Goal: Check status: Check status

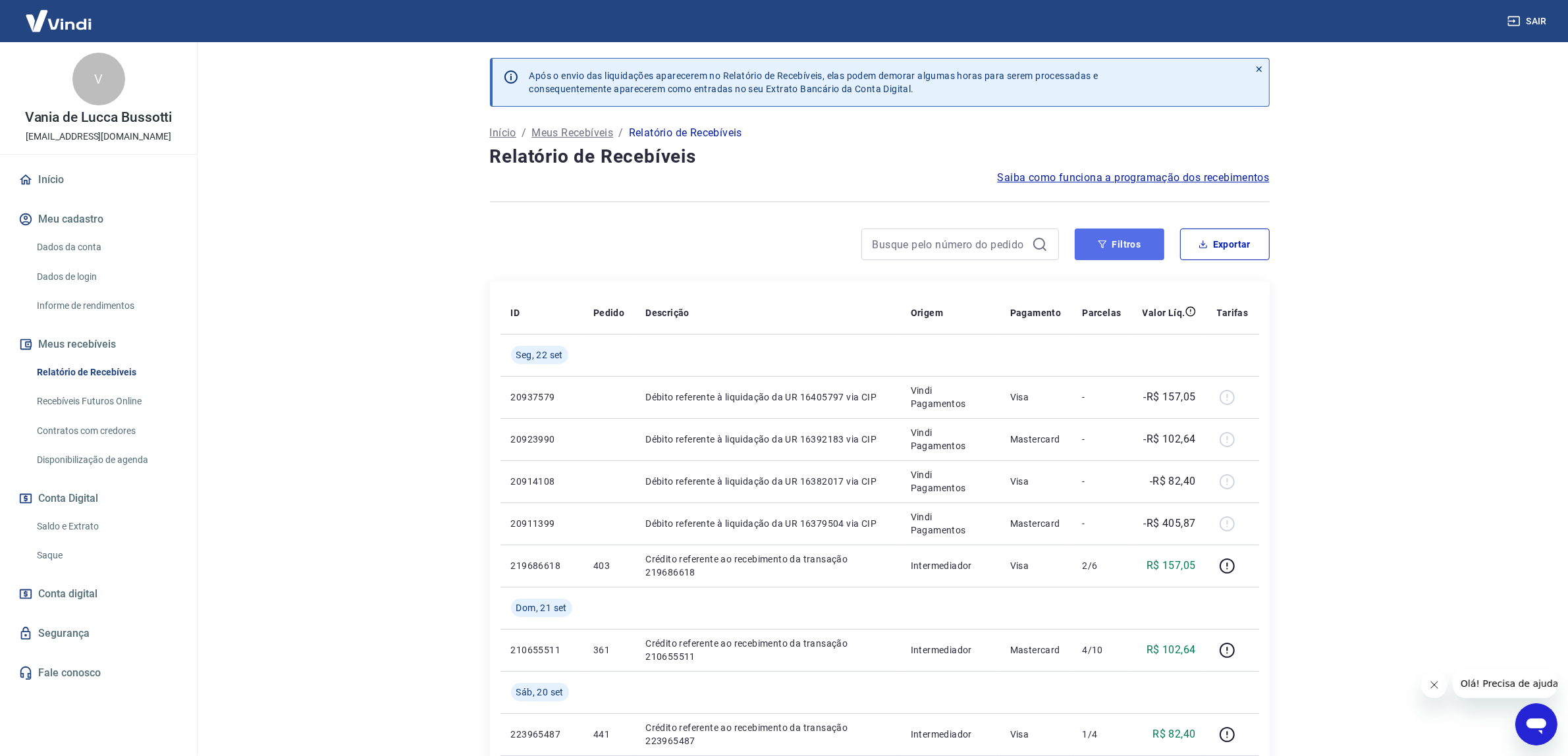
click at [1137, 240] on button "Filtros" at bounding box center [1119, 244] width 89 height 31
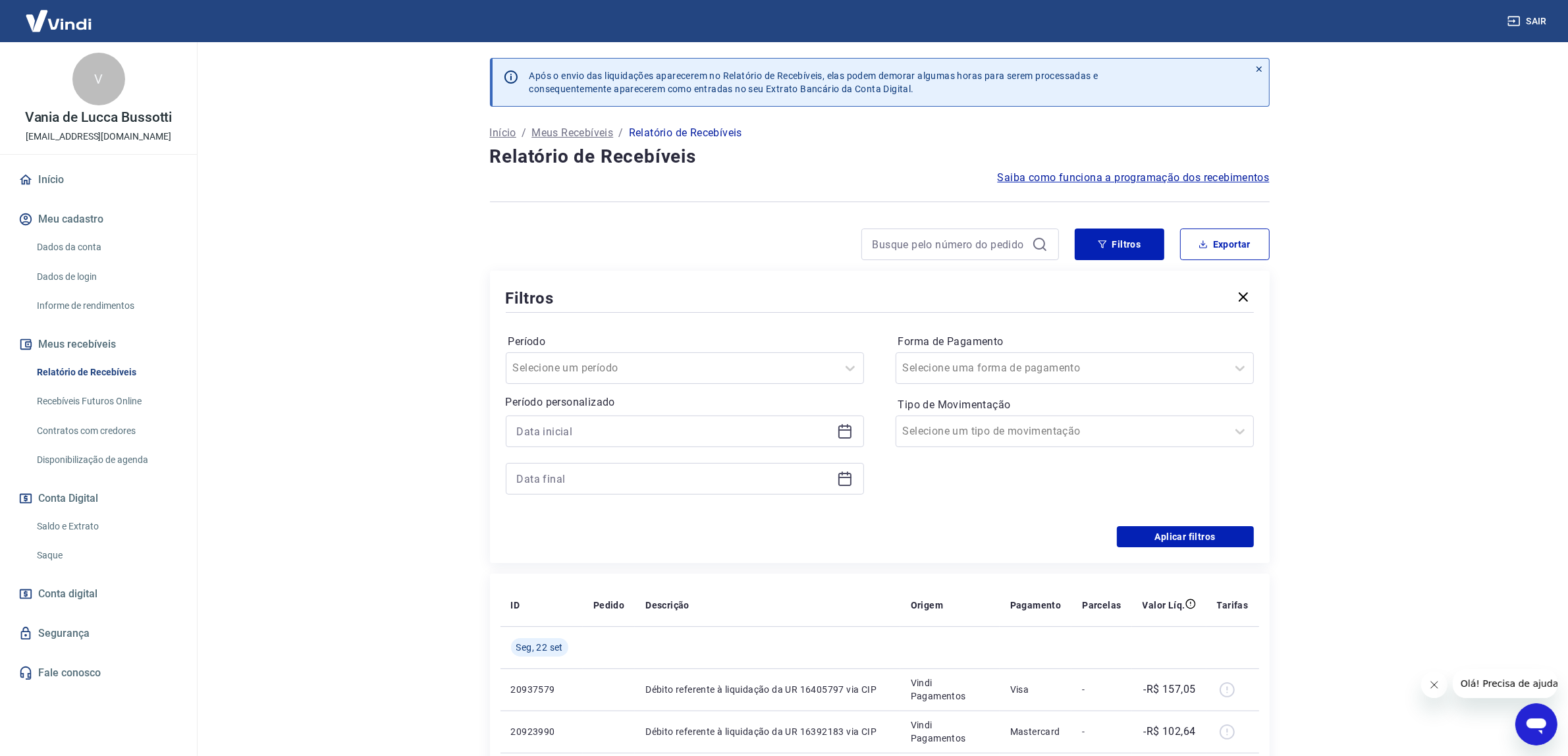
click at [850, 433] on icon at bounding box center [845, 431] width 16 height 16
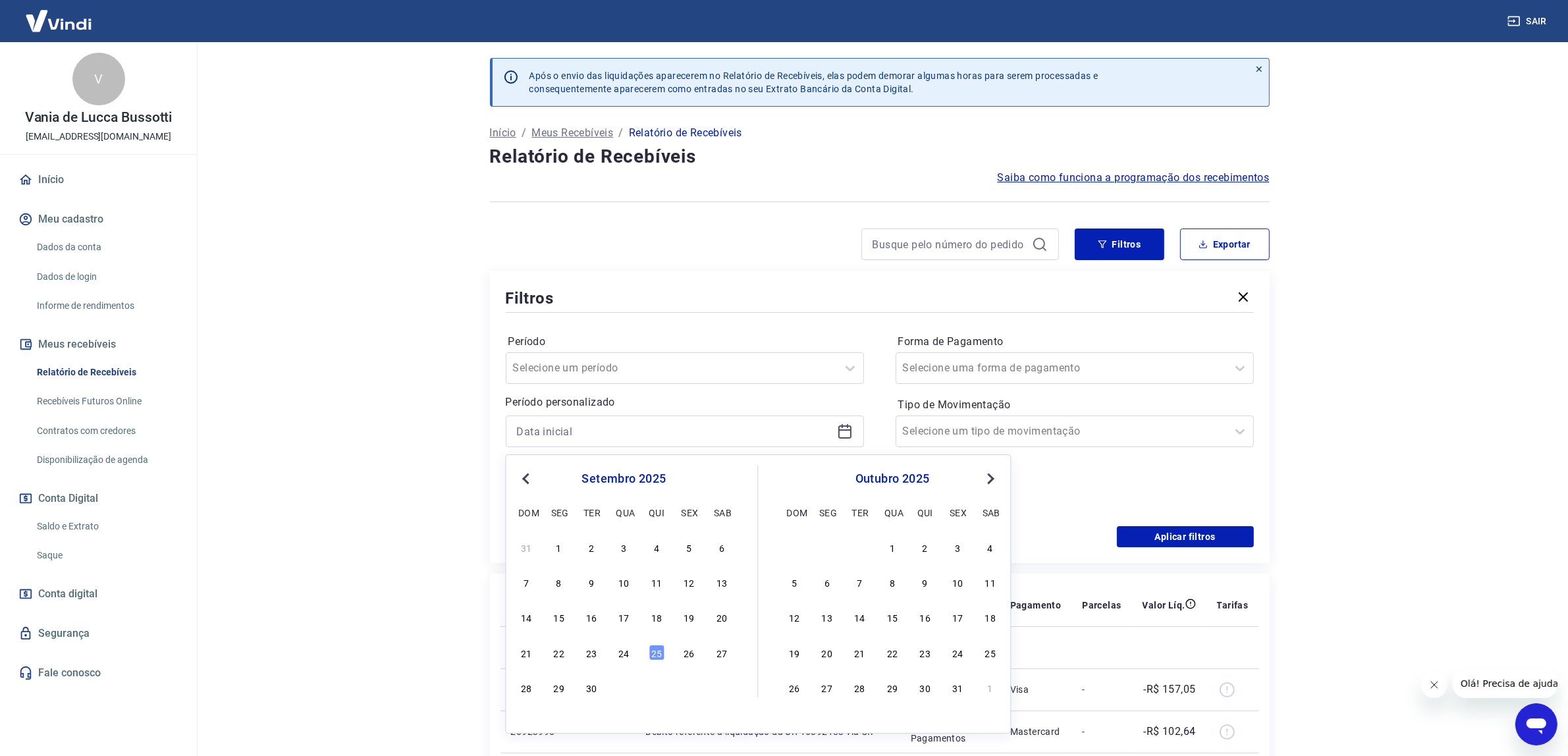
click at [528, 482] on span "Previous Month" at bounding box center [528, 477] width 0 height 15
click at [656, 549] on div "1" at bounding box center [656, 547] width 16 height 16
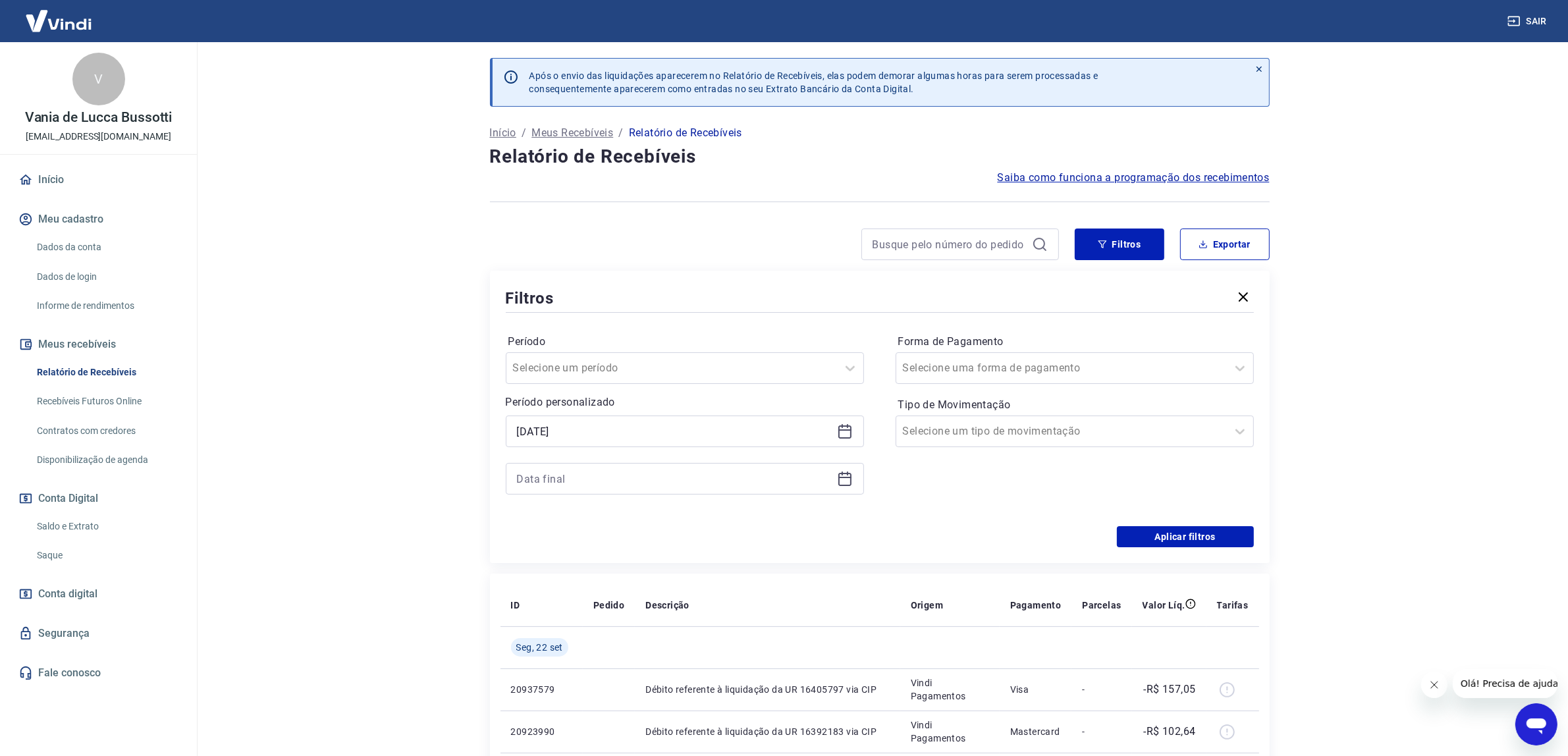
type input "[DATE]"
click at [834, 484] on div at bounding box center [685, 478] width 359 height 31
click at [843, 484] on icon at bounding box center [845, 478] width 16 height 16
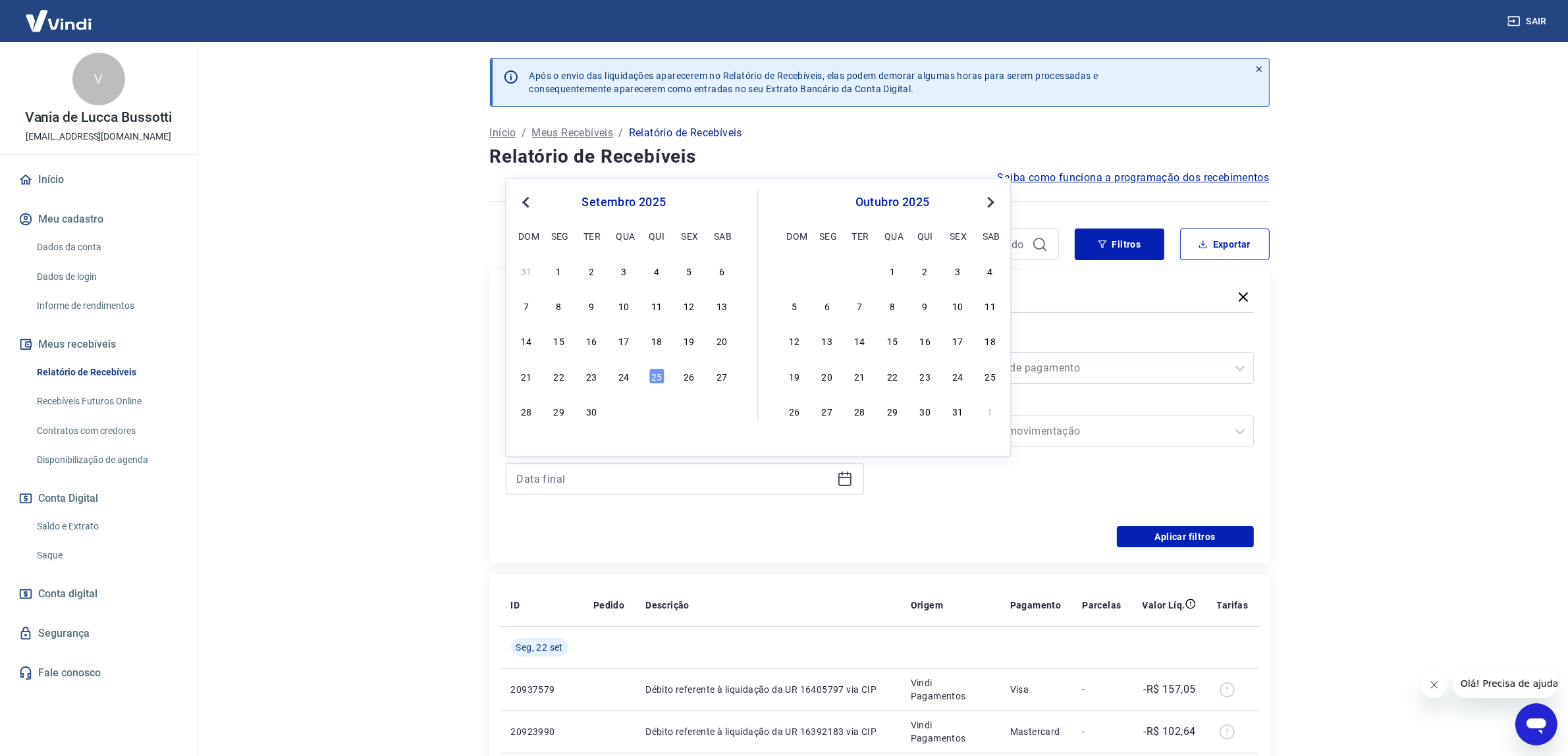
click at [519, 195] on button "Previous Month" at bounding box center [526, 202] width 16 height 16
click at [519, 198] on button "Previous Month" at bounding box center [526, 202] width 16 height 16
drag, startPoint x: 722, startPoint y: 413, endPoint x: 735, endPoint y: 443, distance: 32.7
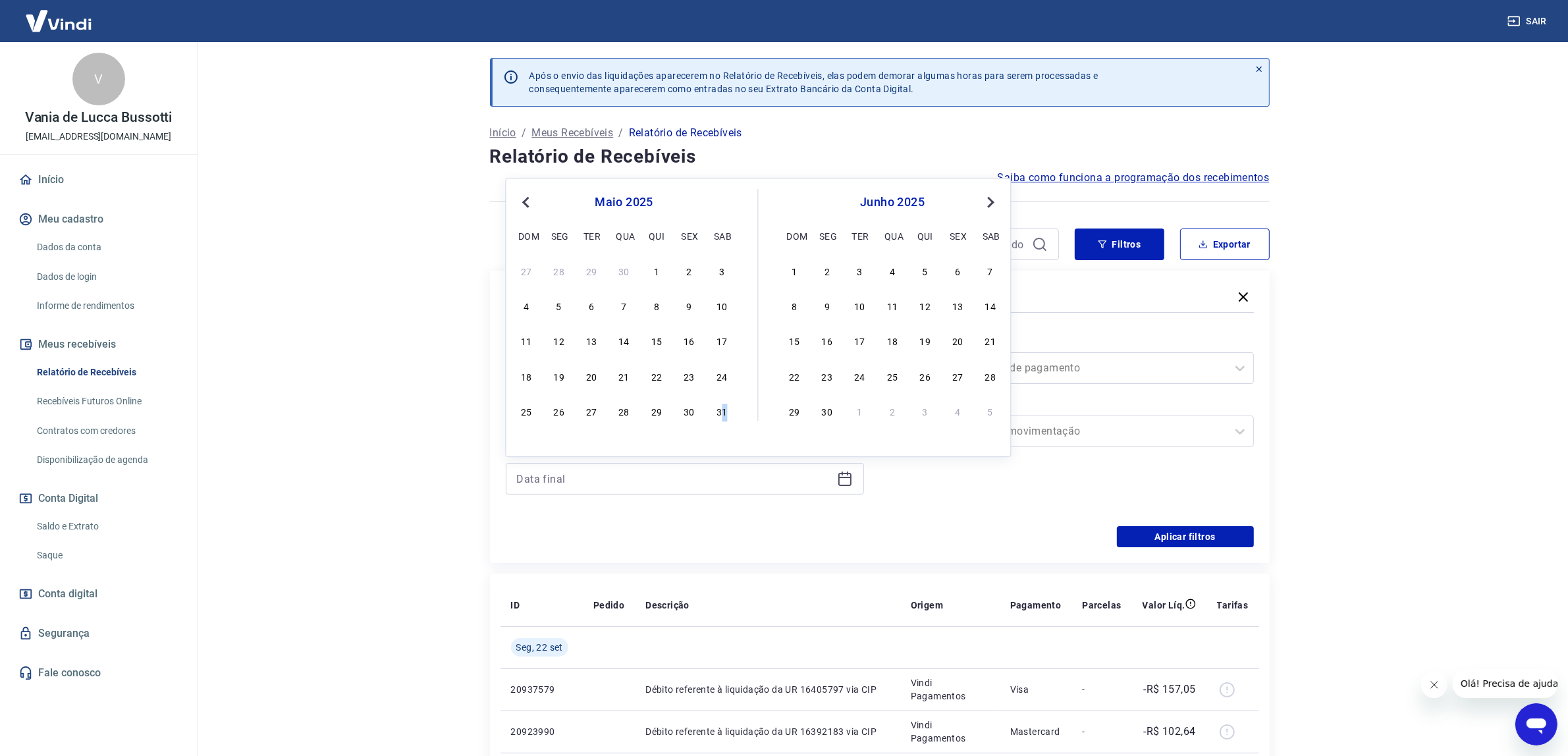
click at [725, 413] on div "31" at bounding box center [721, 411] width 16 height 16
type input "[DATE]"
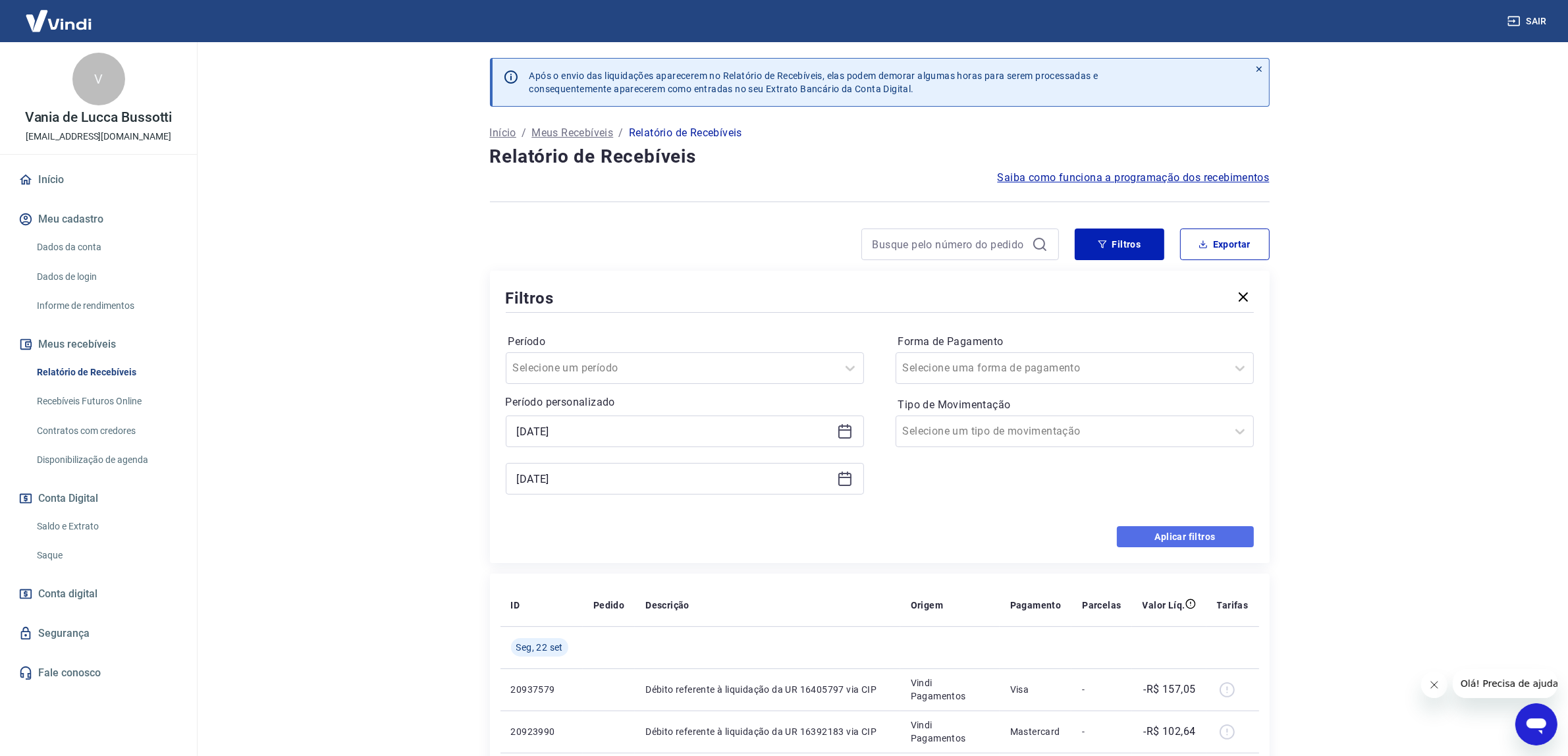
click at [1175, 539] on button "Aplicar filtros" at bounding box center [1186, 536] width 137 height 21
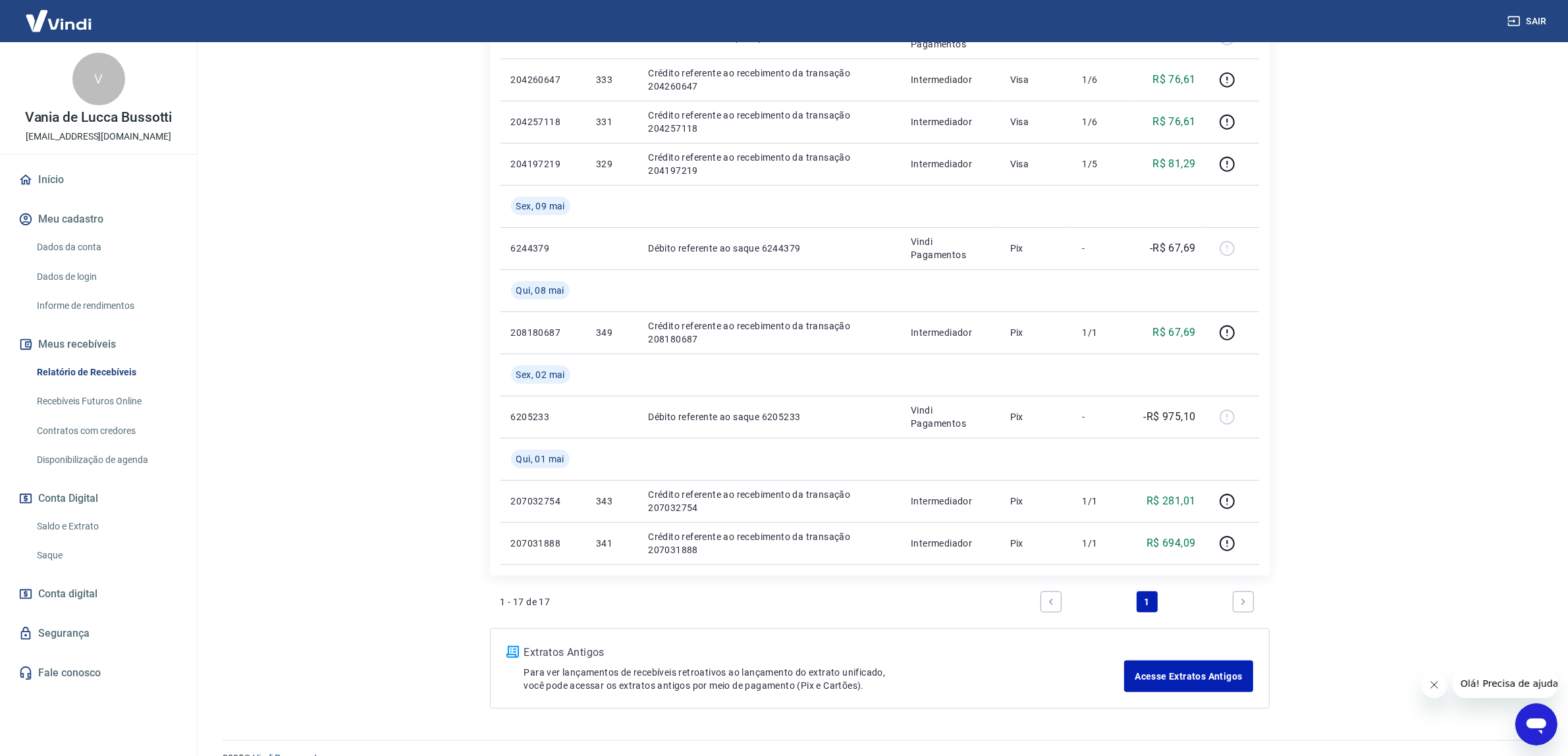
scroll to position [975, 0]
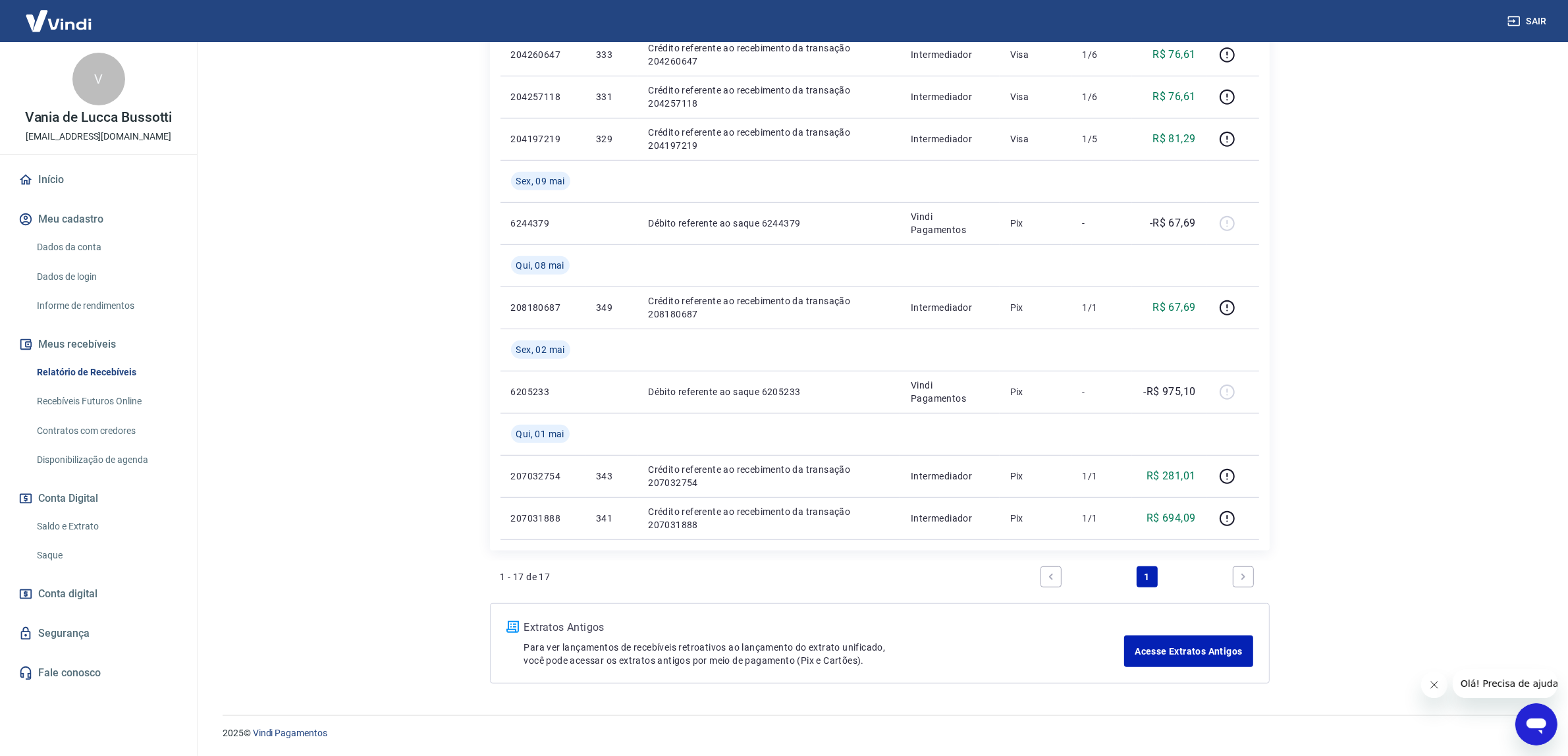
click at [97, 535] on link "Saldo e Extrato" at bounding box center [106, 526] width 149 height 27
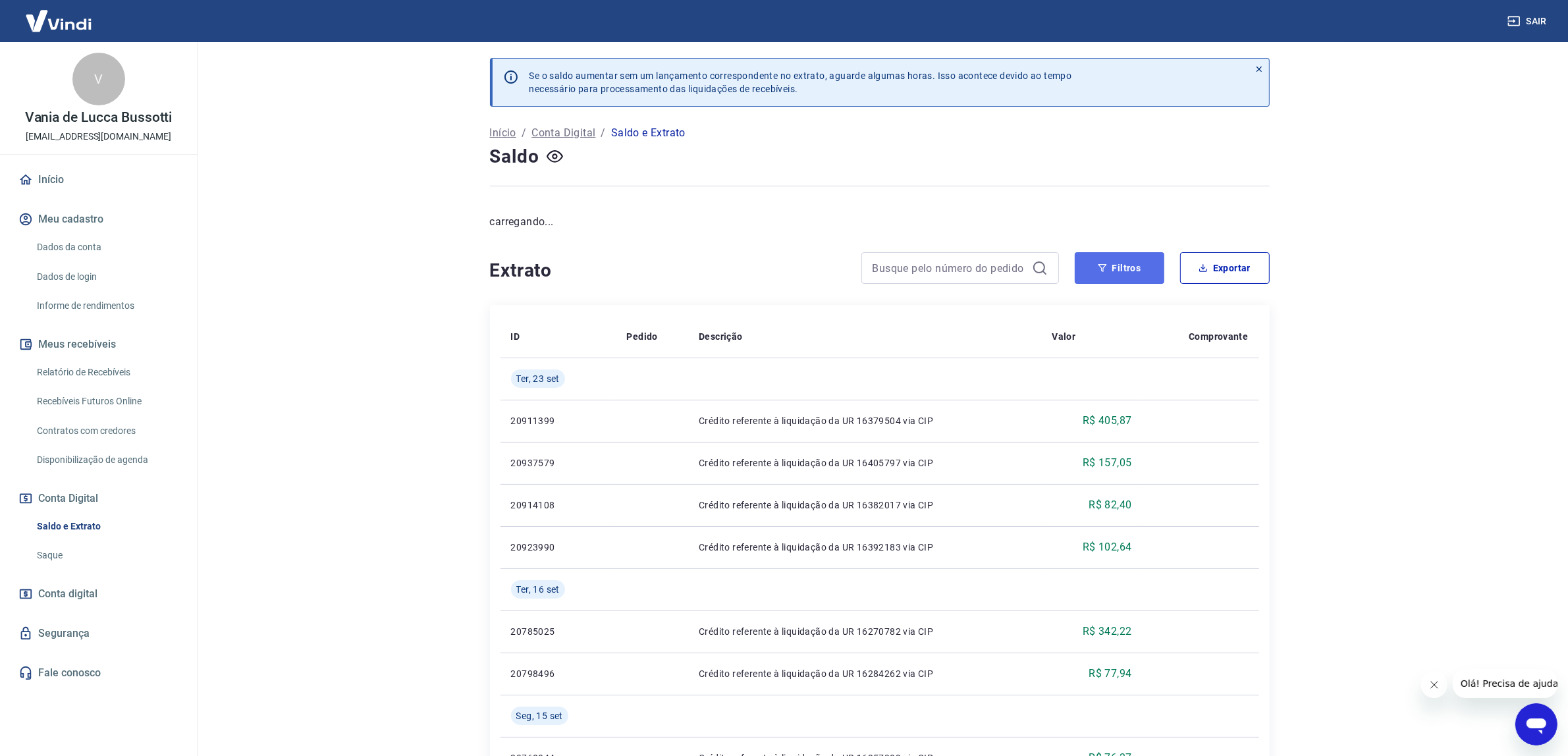
click at [1153, 254] on button "Filtros" at bounding box center [1119, 268] width 89 height 31
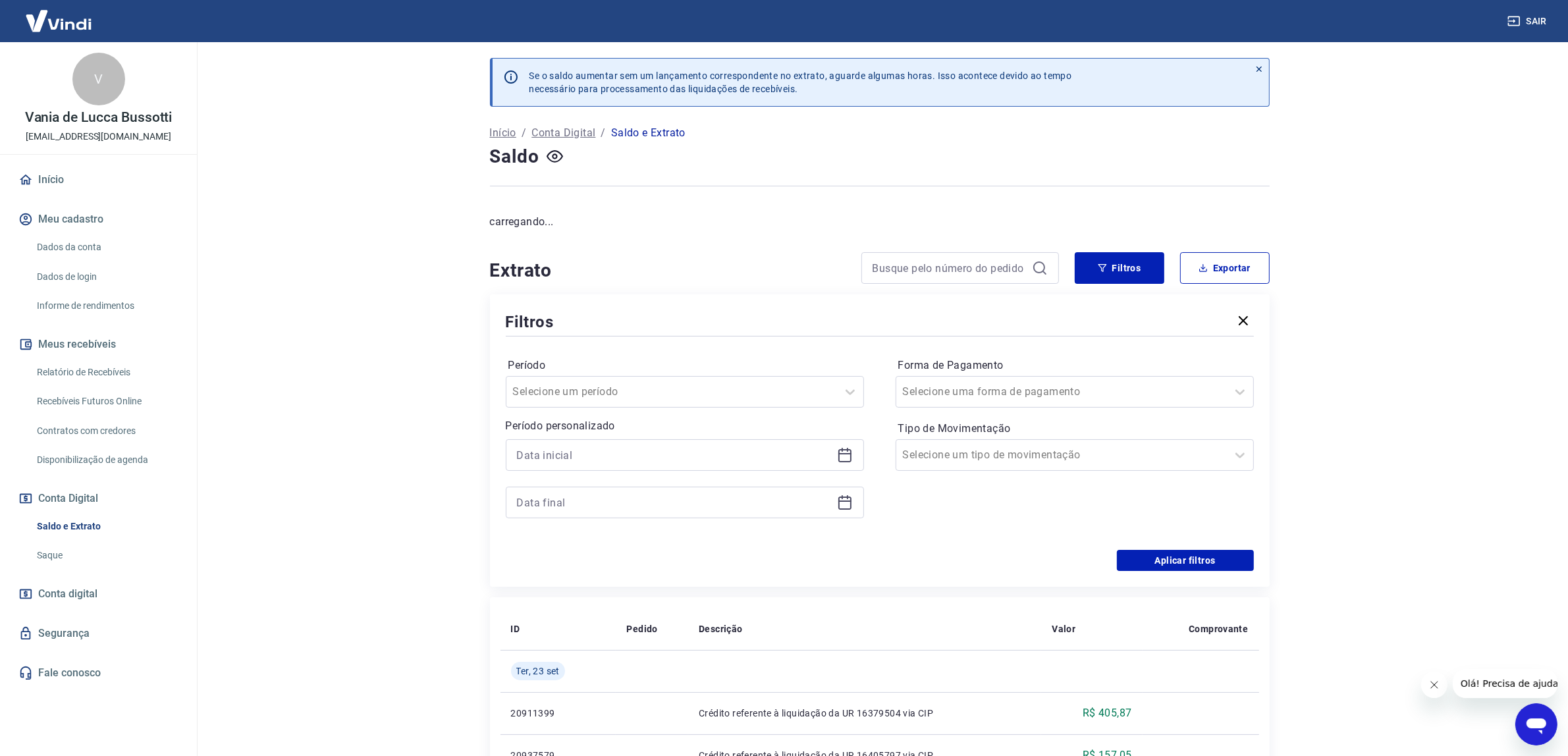
click at [841, 450] on icon at bounding box center [842, 450] width 2 height 4
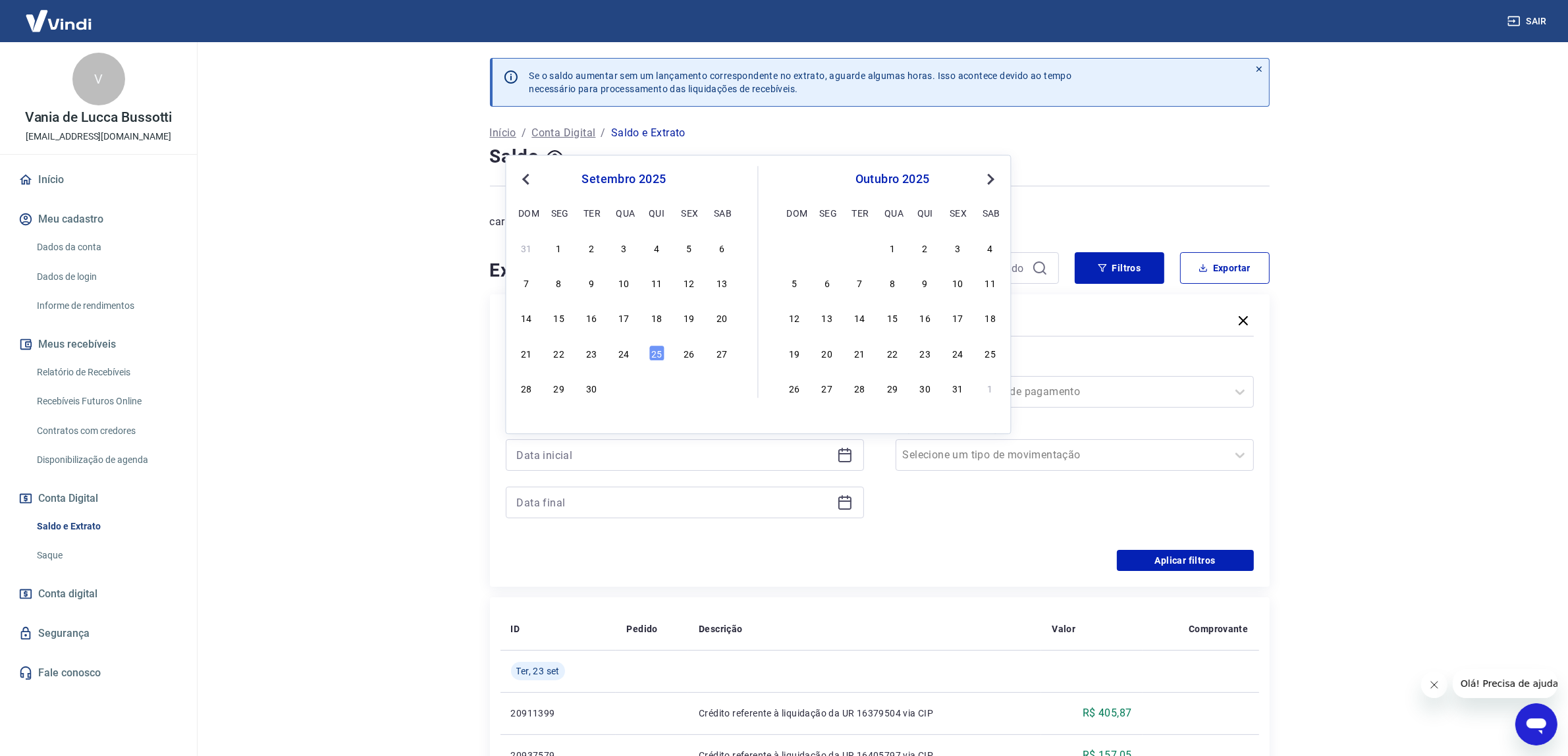
click at [523, 174] on button "Previous Month" at bounding box center [526, 179] width 16 height 16
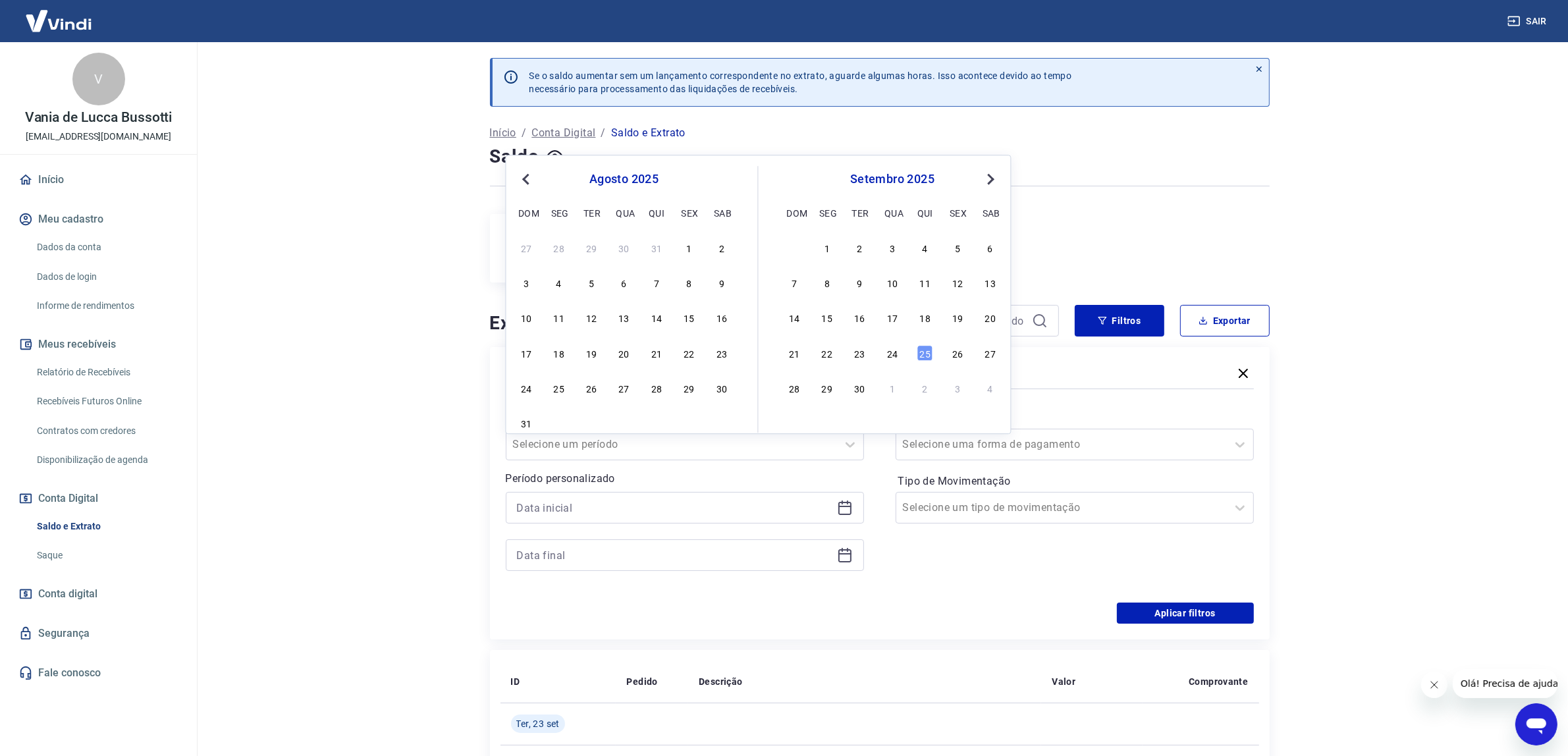
click at [523, 174] on button "Previous Month" at bounding box center [526, 179] width 16 height 16
click at [652, 247] on div "1" at bounding box center [656, 247] width 16 height 16
type input "[DATE]"
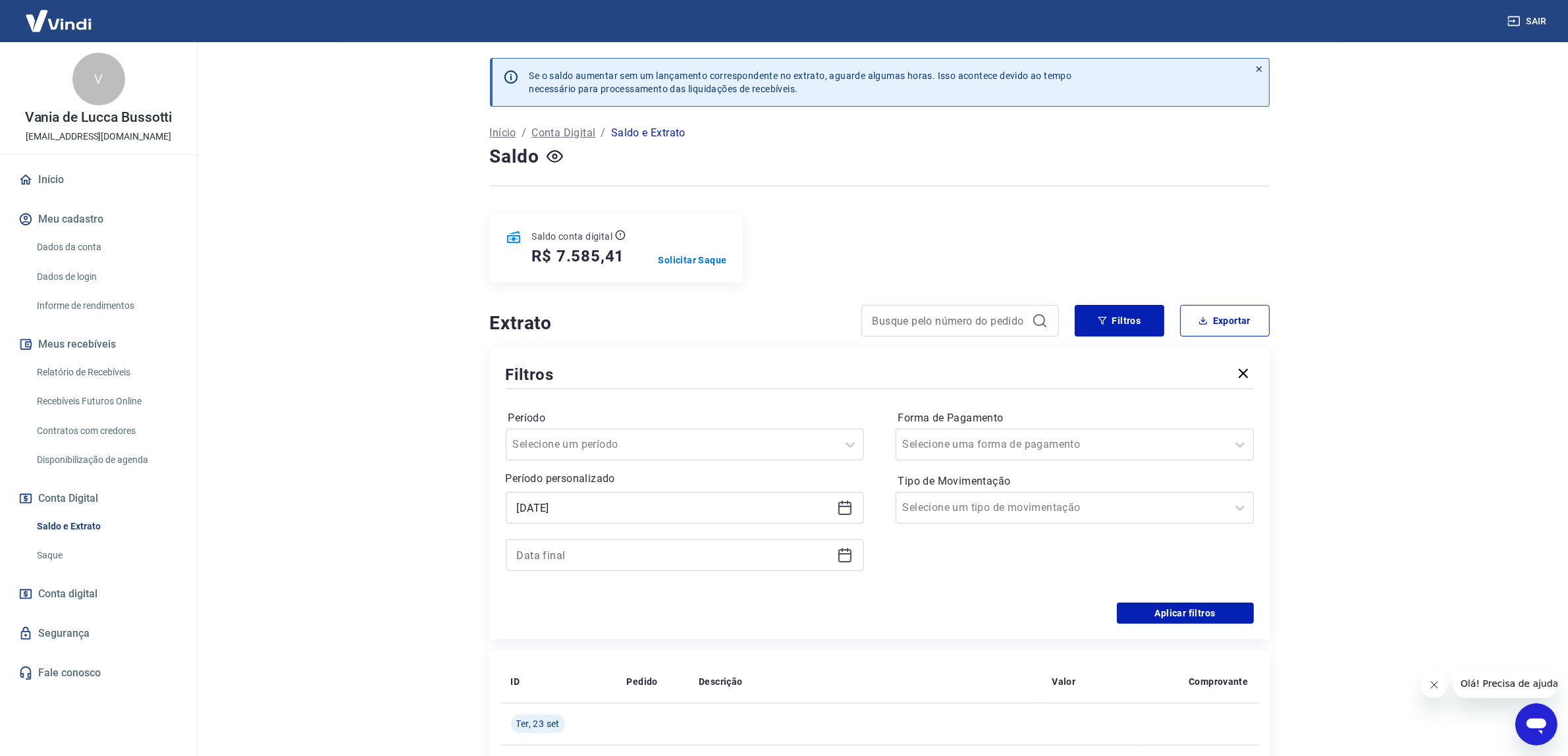
click at [841, 561] on icon at bounding box center [845, 555] width 16 height 16
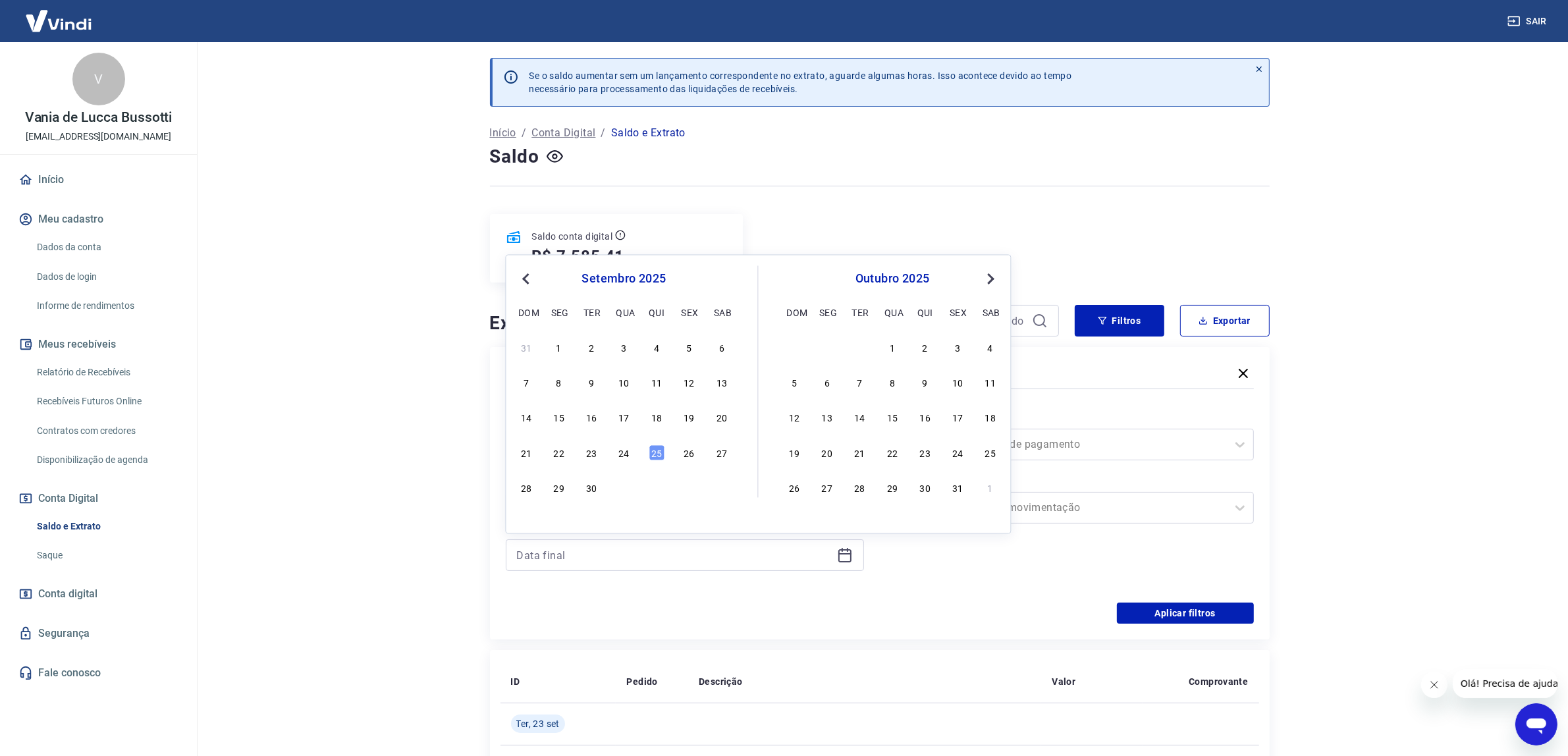
click at [528, 280] on span "Previous Month" at bounding box center [528, 278] width 0 height 15
click at [720, 485] on div "31" at bounding box center [721, 488] width 16 height 16
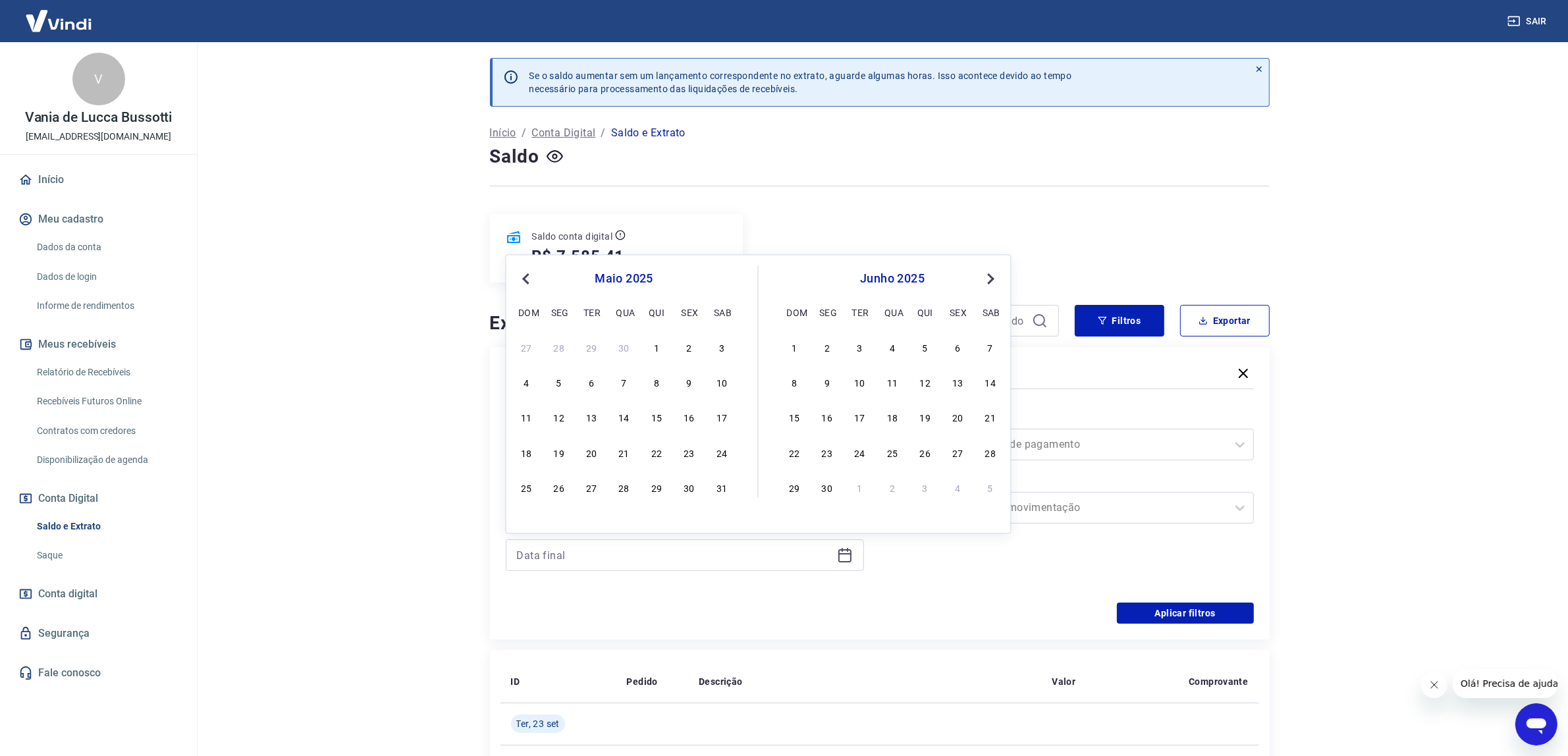
type input "[DATE]"
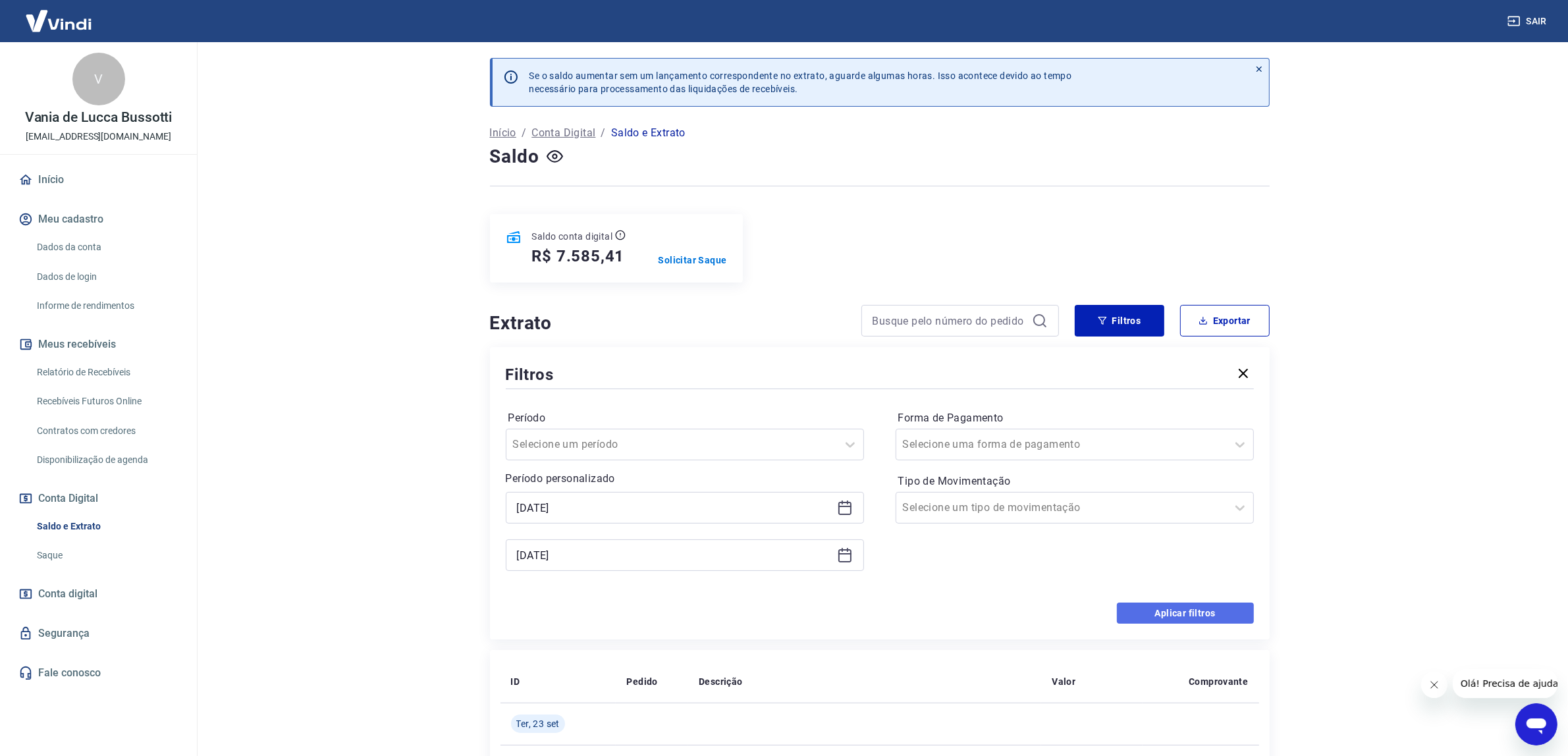
click at [1201, 615] on button "Aplicar filtros" at bounding box center [1186, 613] width 137 height 21
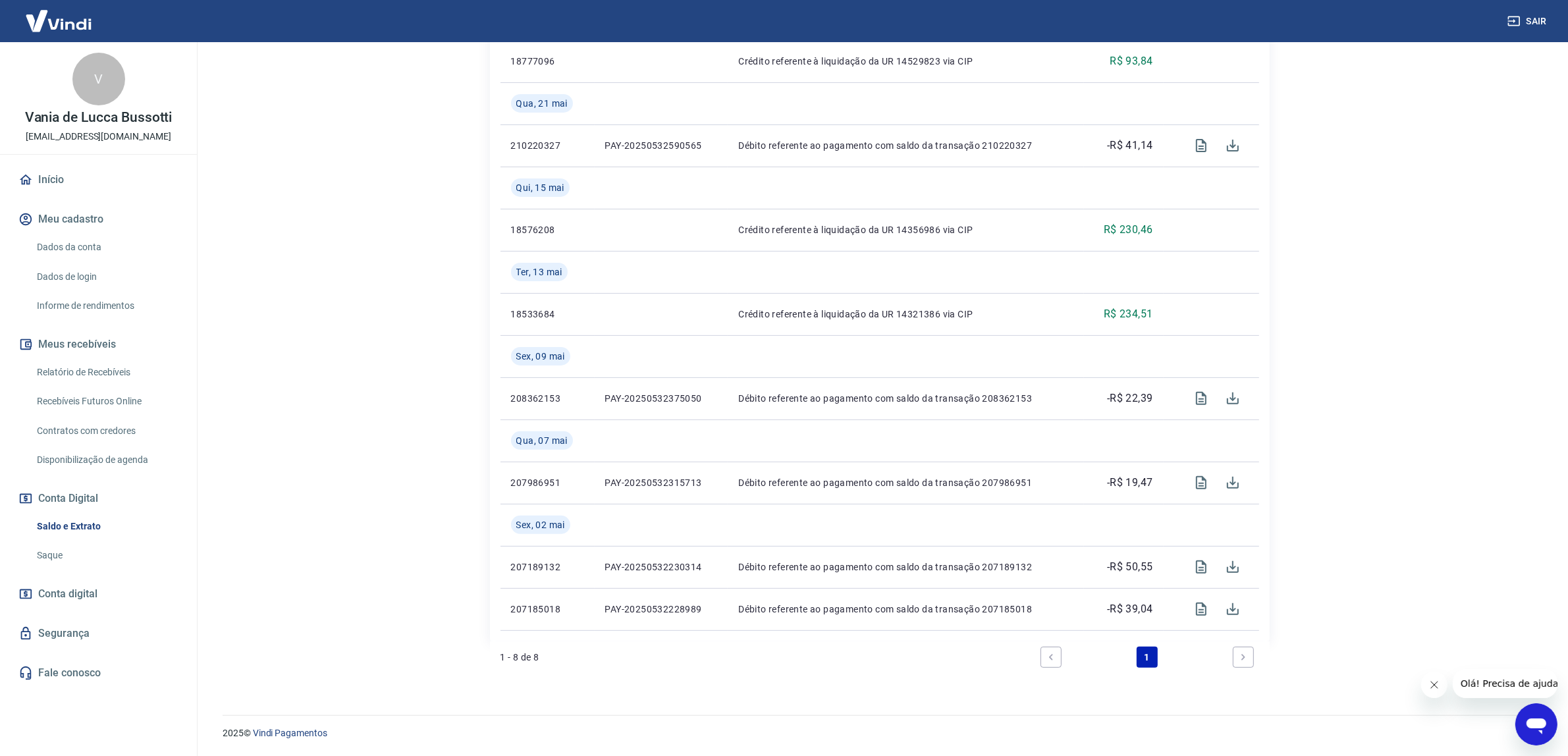
scroll to position [413, 0]
